Goal: Transaction & Acquisition: Purchase product/service

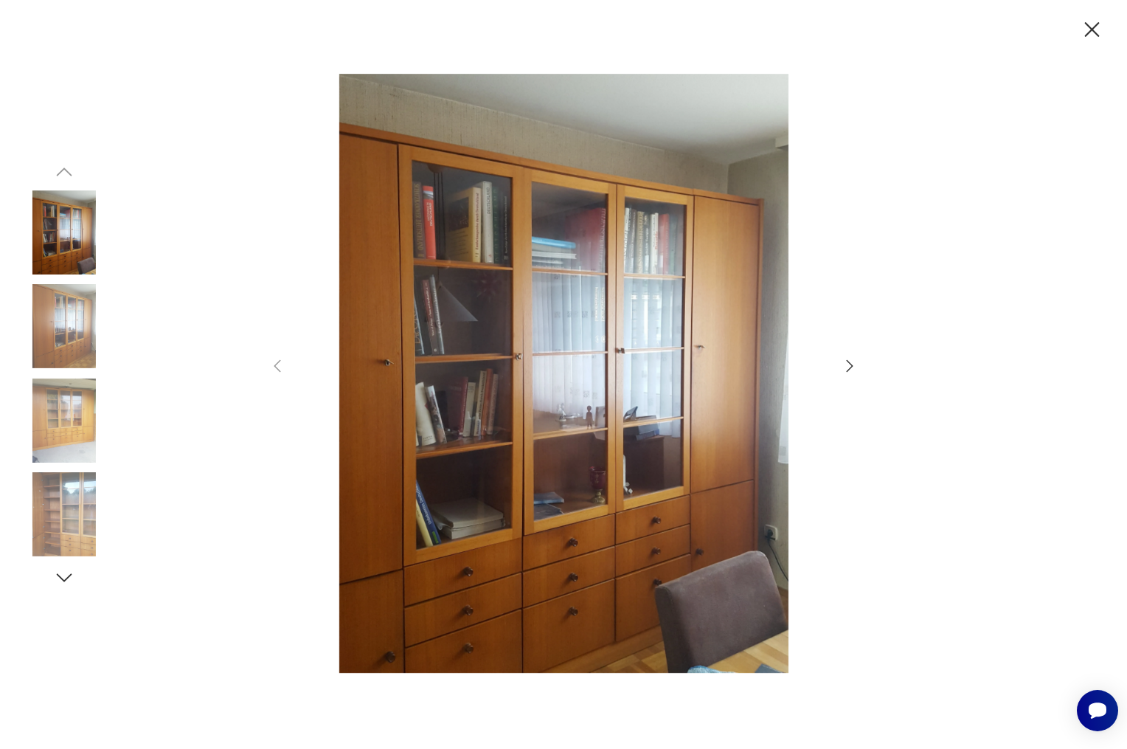
click at [72, 345] on img at bounding box center [64, 326] width 84 height 84
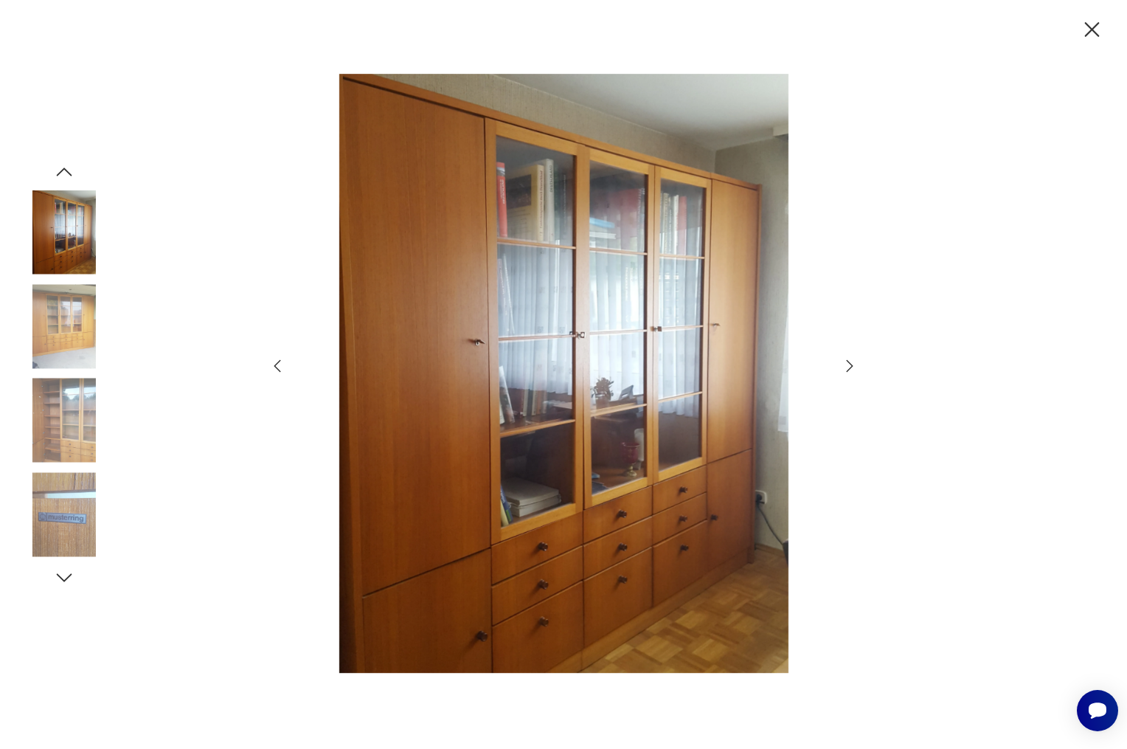
click at [60, 347] on img at bounding box center [64, 326] width 84 height 84
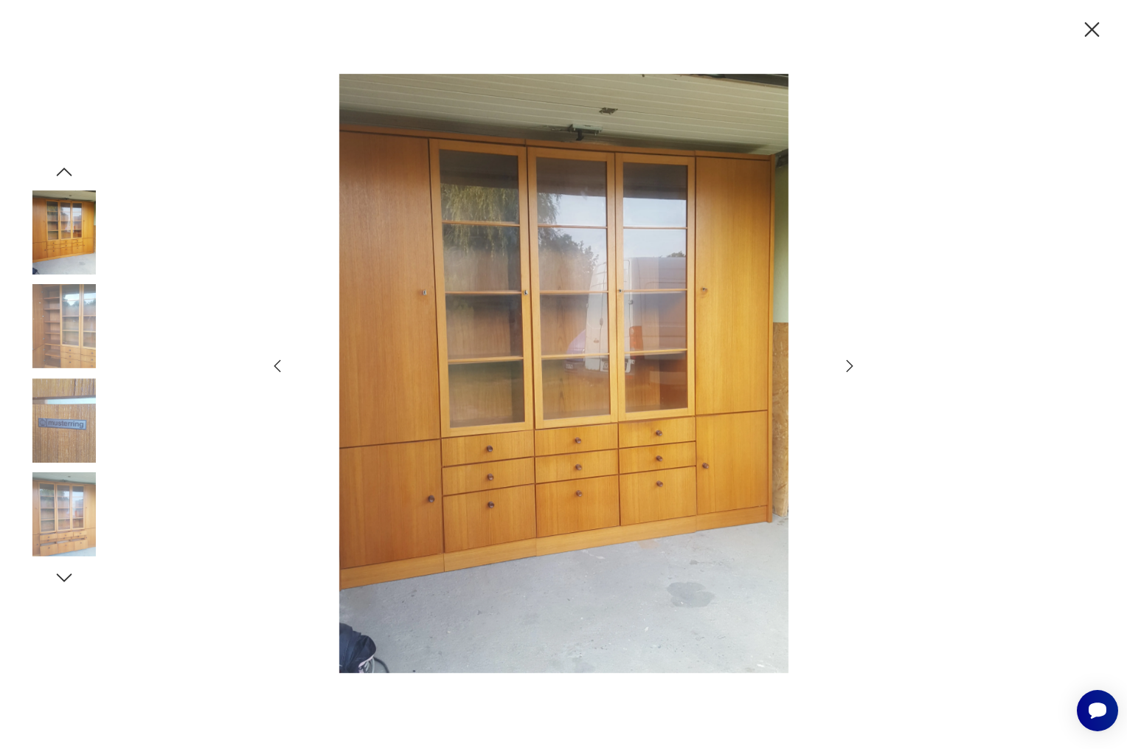
click at [48, 350] on img at bounding box center [64, 326] width 84 height 84
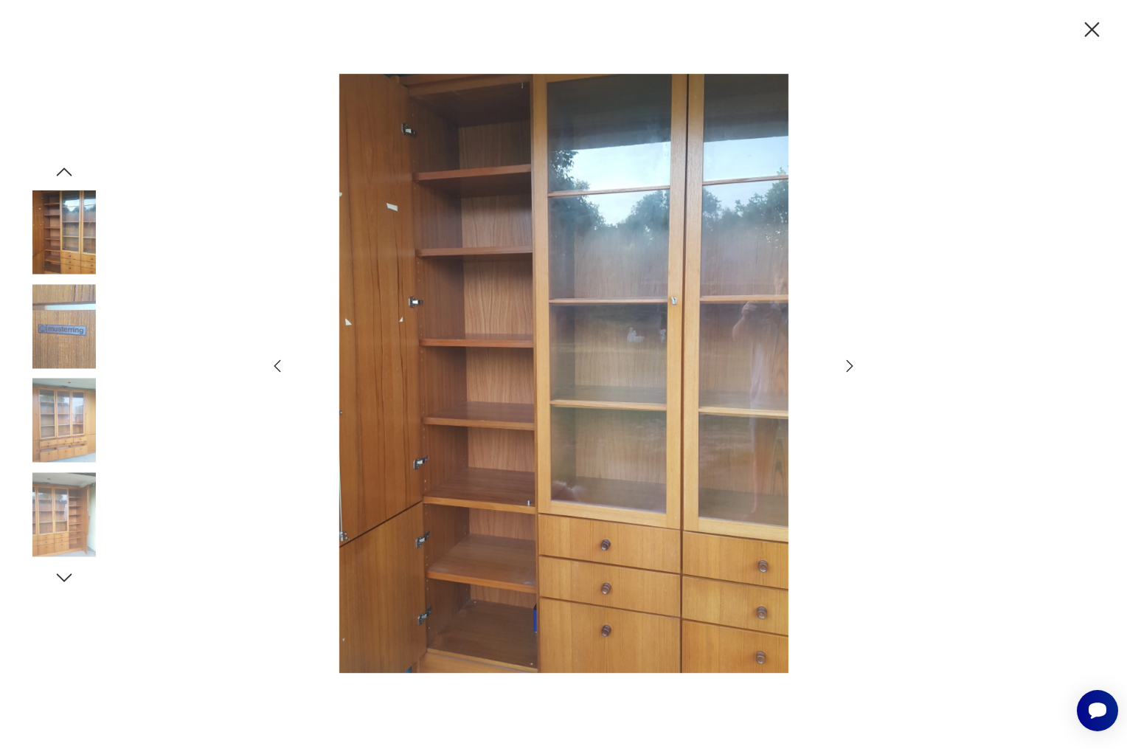
click at [48, 418] on img at bounding box center [64, 420] width 84 height 84
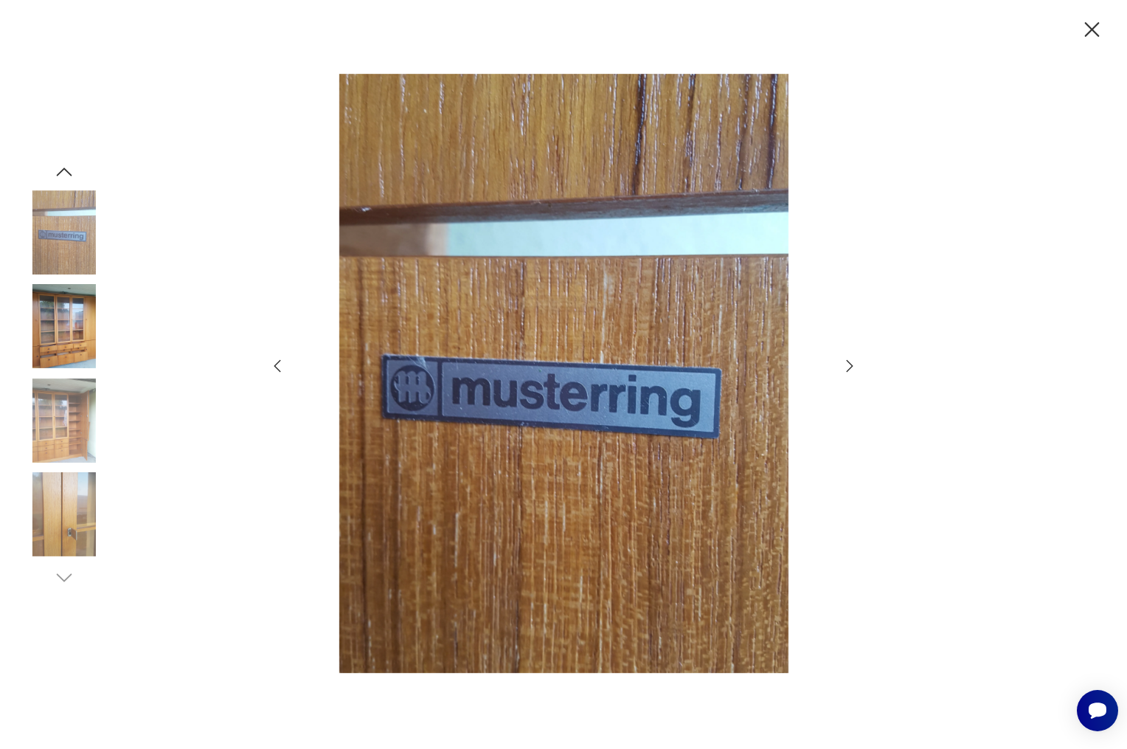
click at [67, 449] on img at bounding box center [64, 420] width 84 height 84
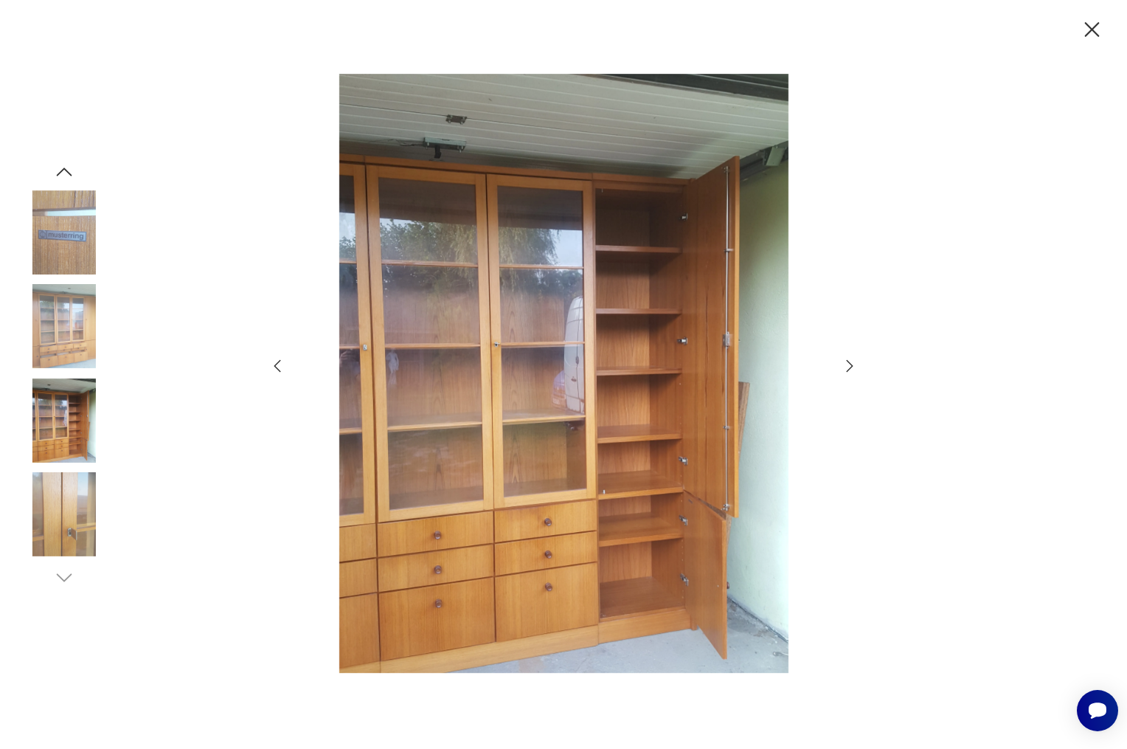
click at [66, 483] on img at bounding box center [64, 514] width 84 height 84
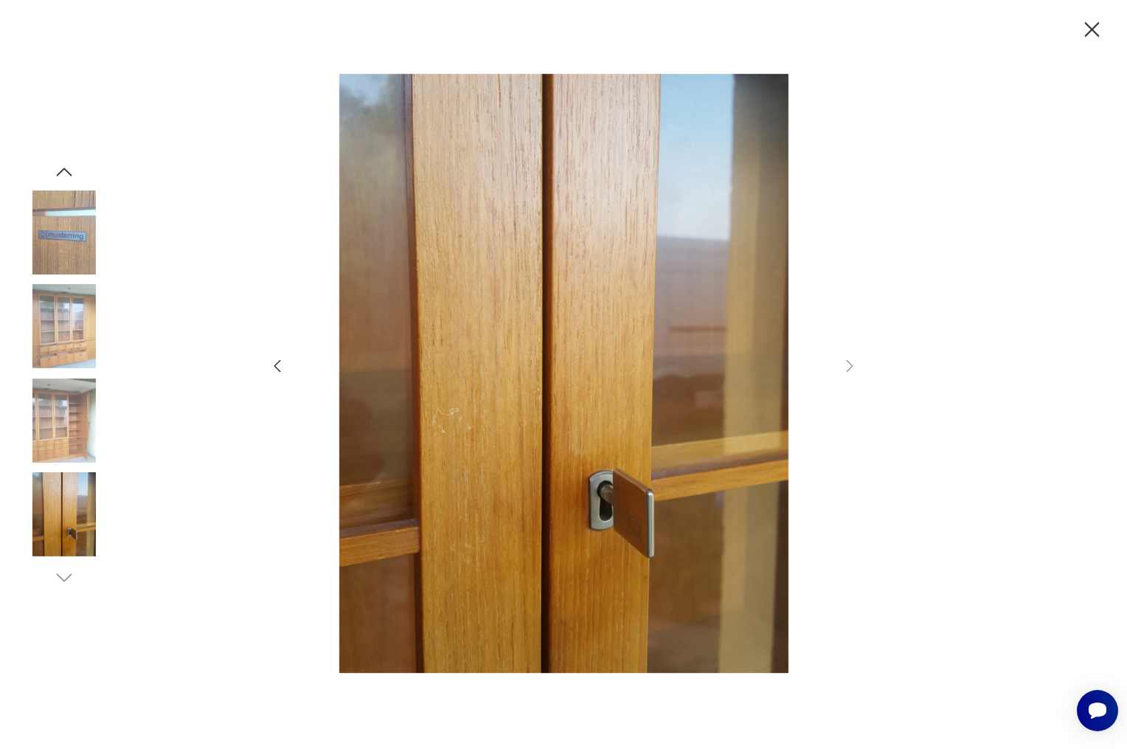
click at [1100, 28] on icon "button" at bounding box center [1092, 30] width 26 height 26
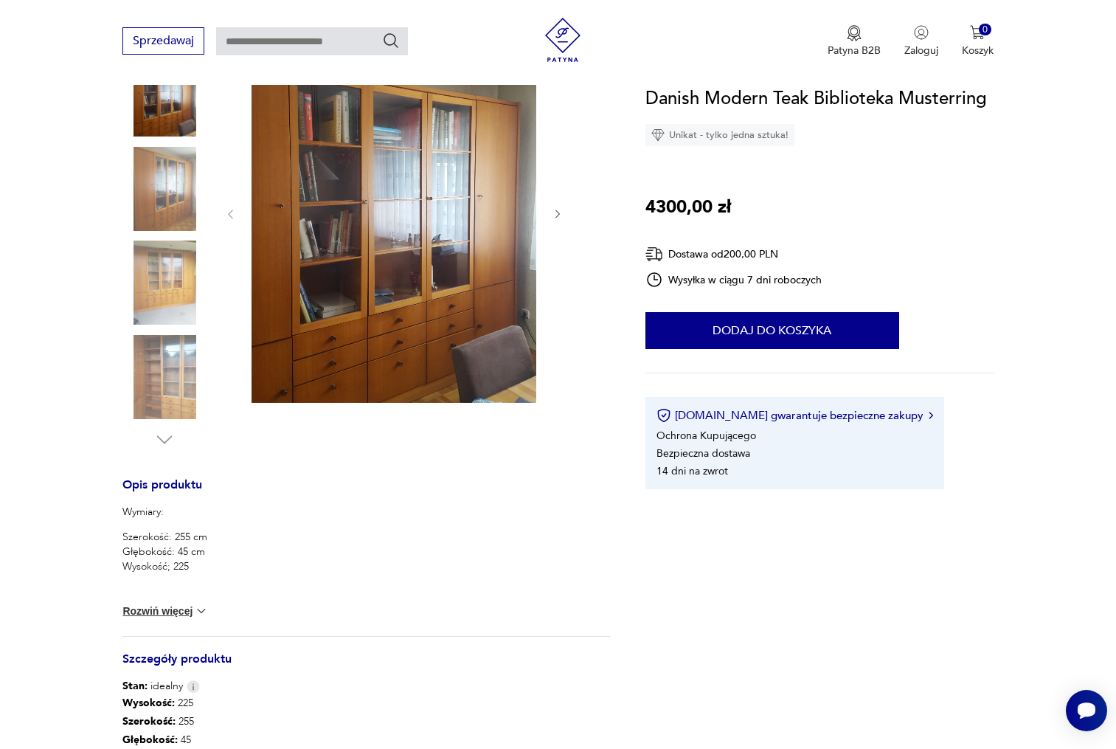
scroll to position [177, 0]
